Goal: Task Accomplishment & Management: Manage account settings

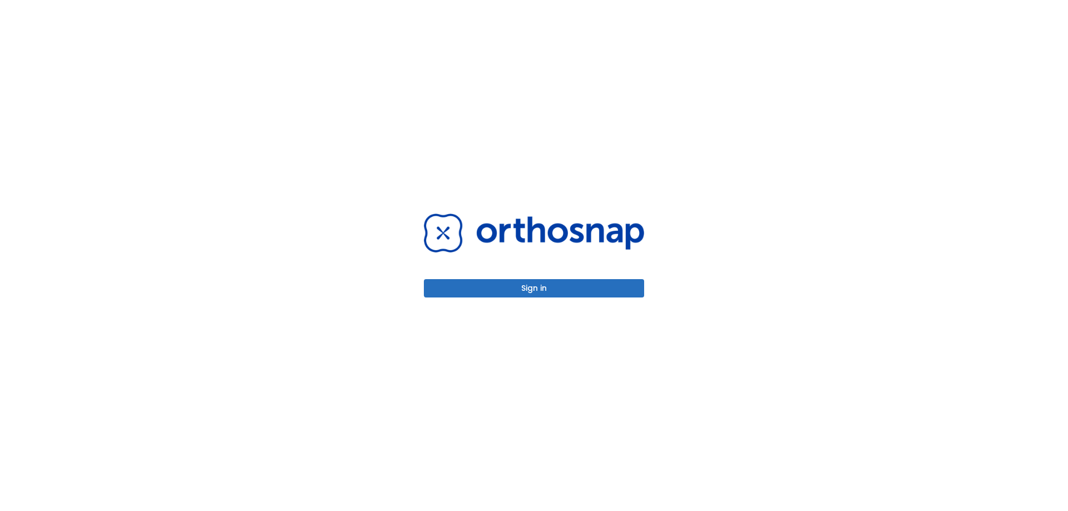
click at [542, 289] on button "Sign in" at bounding box center [534, 288] width 220 height 18
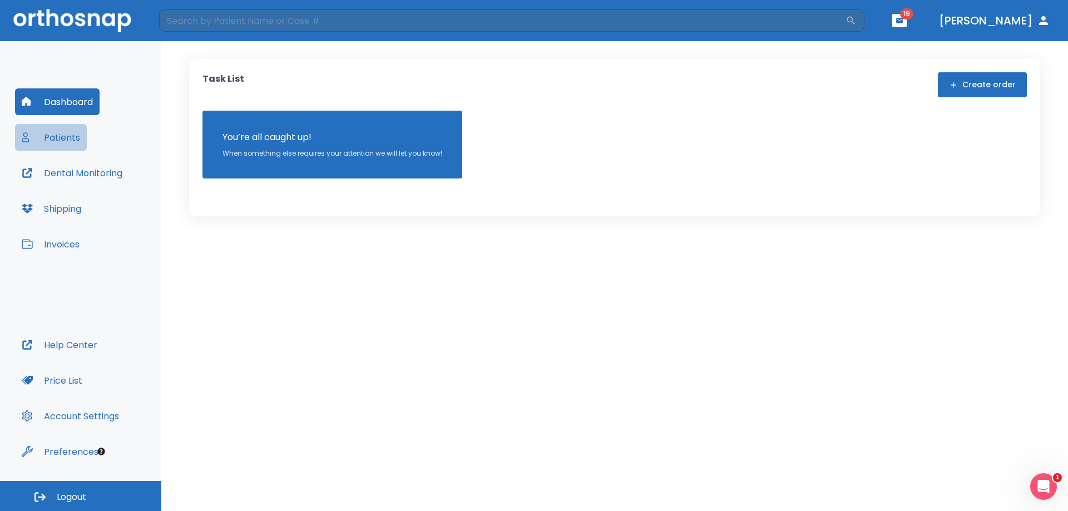
click at [57, 140] on button "Patients" at bounding box center [51, 137] width 72 height 27
